Goal: Communication & Community: Participate in discussion

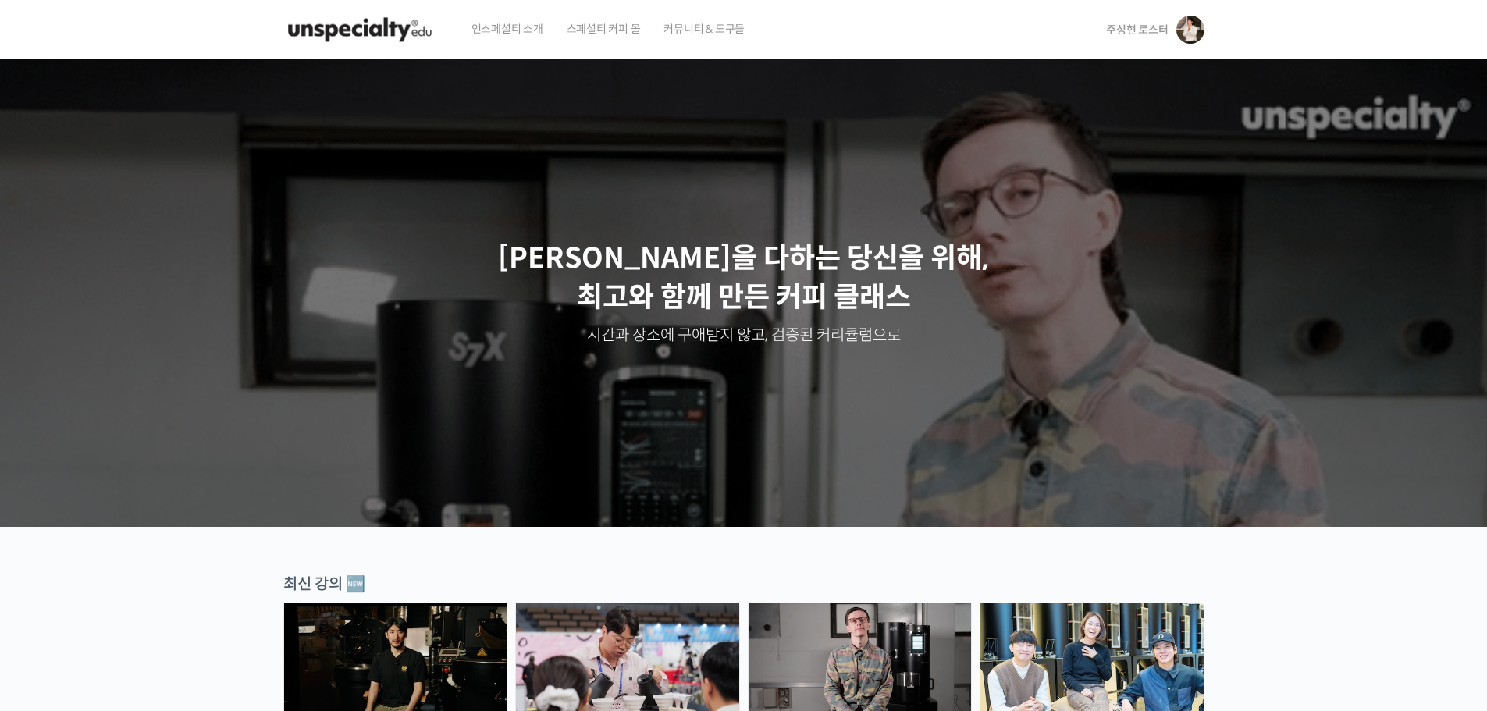
click at [1129, 21] on link "주성현 로스터" at bounding box center [1155, 29] width 98 height 59
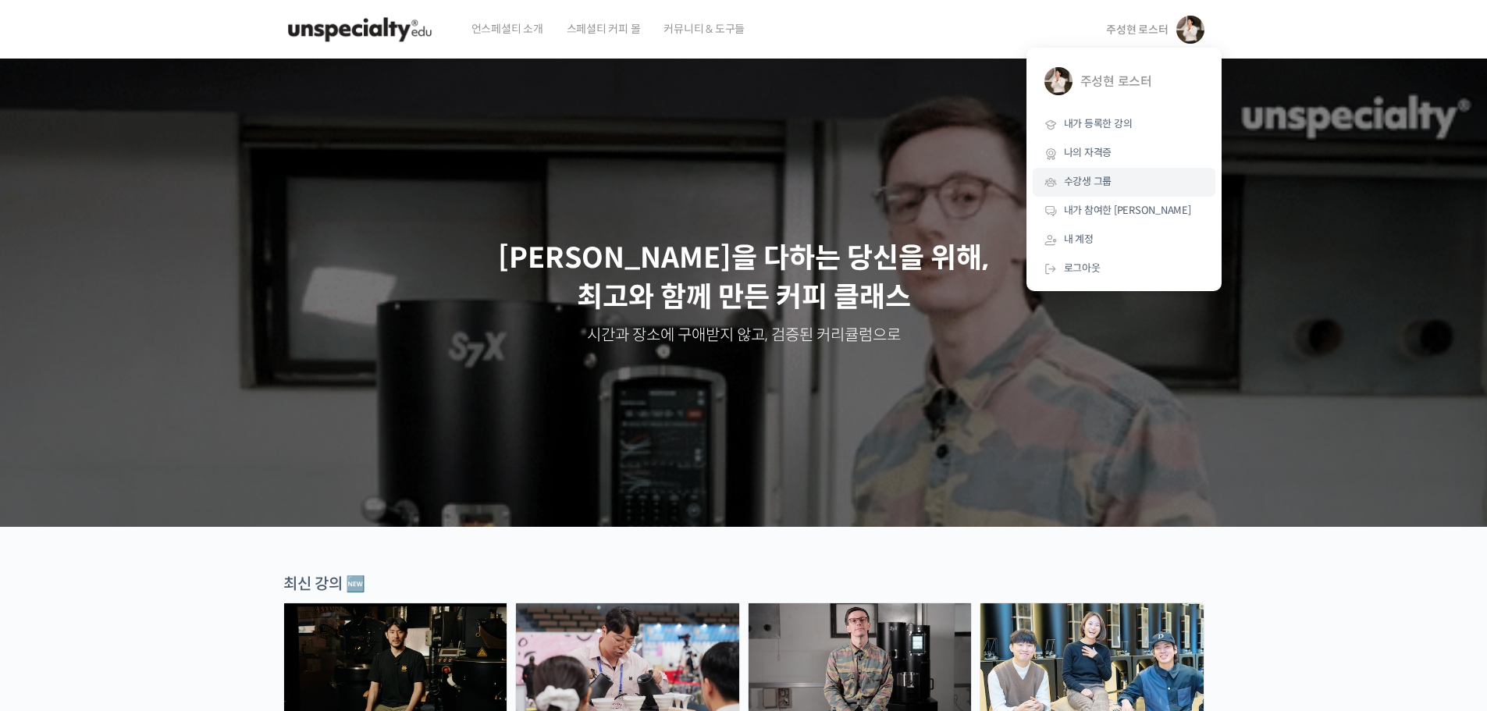
click at [1072, 172] on link "수강생 그룹" at bounding box center [1124, 182] width 183 height 29
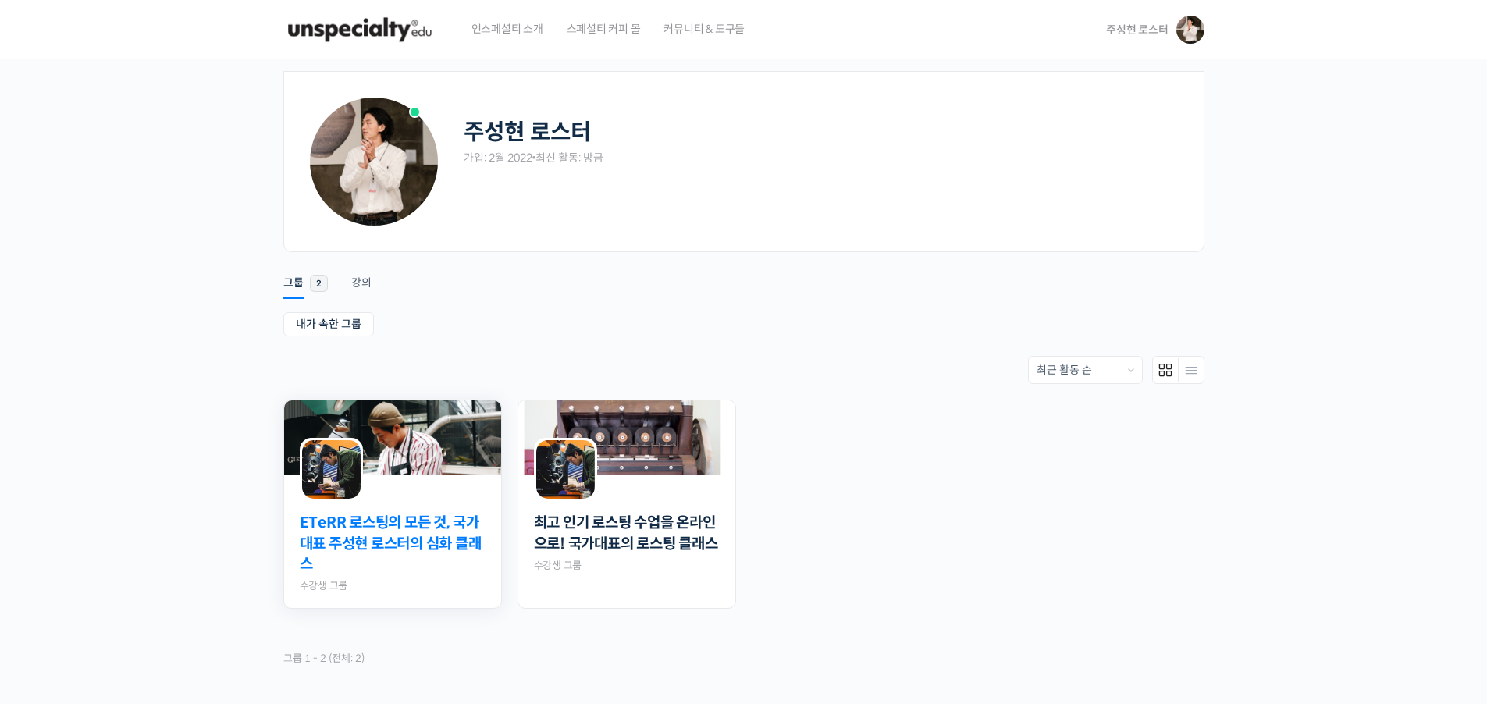
click at [467, 537] on link "ETeRR 로스팅의 모든 것, 국가대표 주성현 로스터의 심화 클래스" at bounding box center [393, 544] width 186 height 62
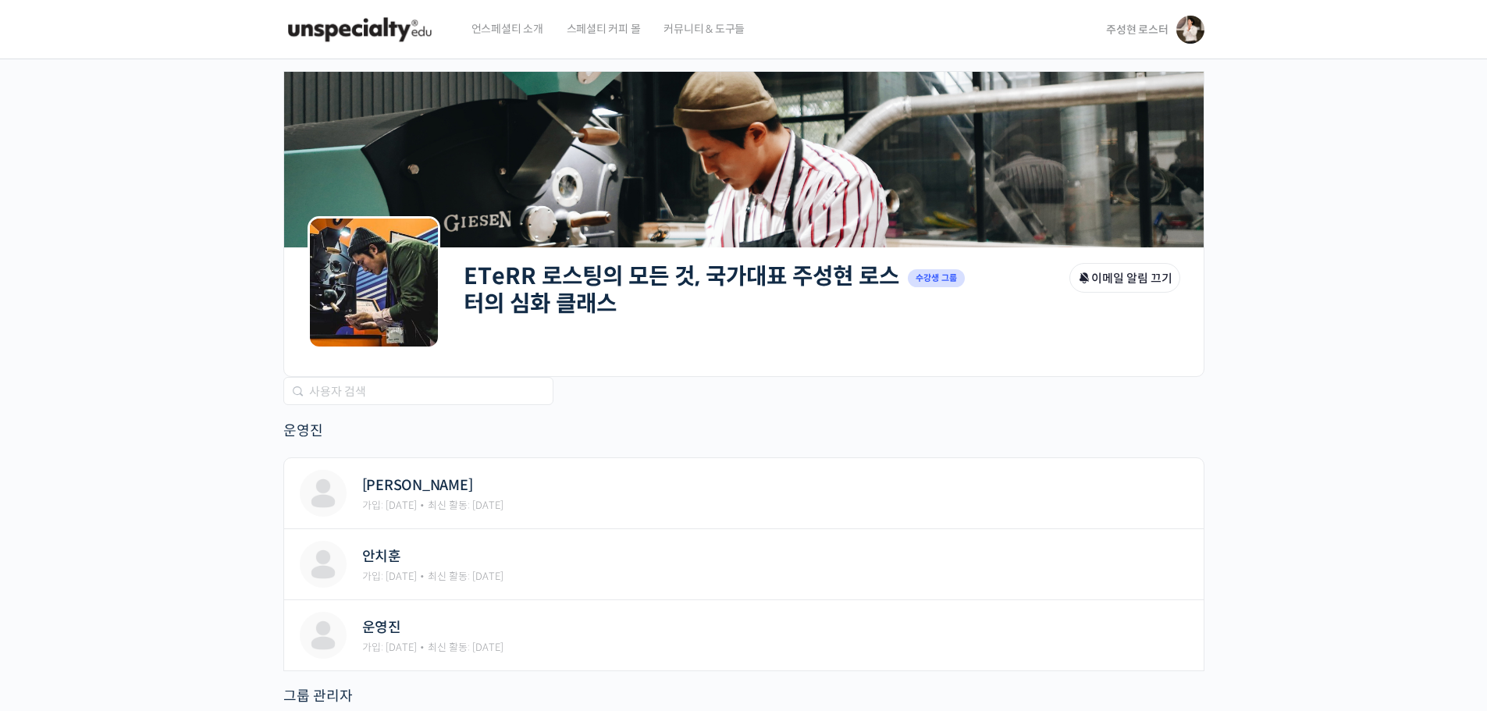
click at [606, 297] on link "ETeRR 로스팅의 모든 것, 국가대표 주성현 로스터의 심화 클래스" at bounding box center [682, 289] width 436 height 55
